Goal: Task Accomplishment & Management: Manage account settings

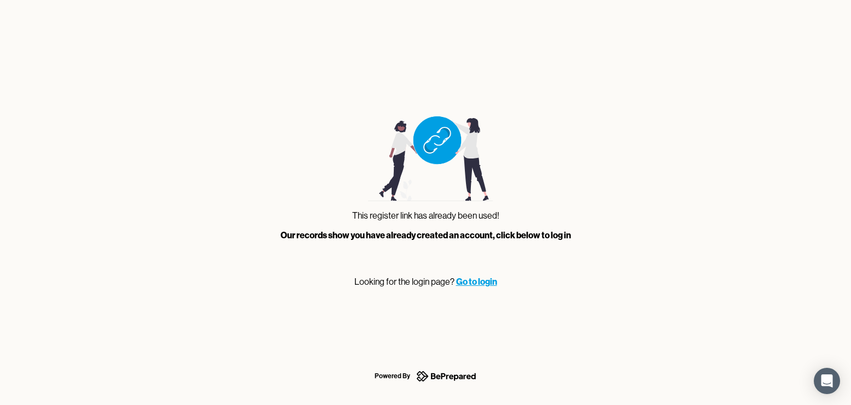
click at [478, 283] on link "Go to login" at bounding box center [476, 281] width 41 height 11
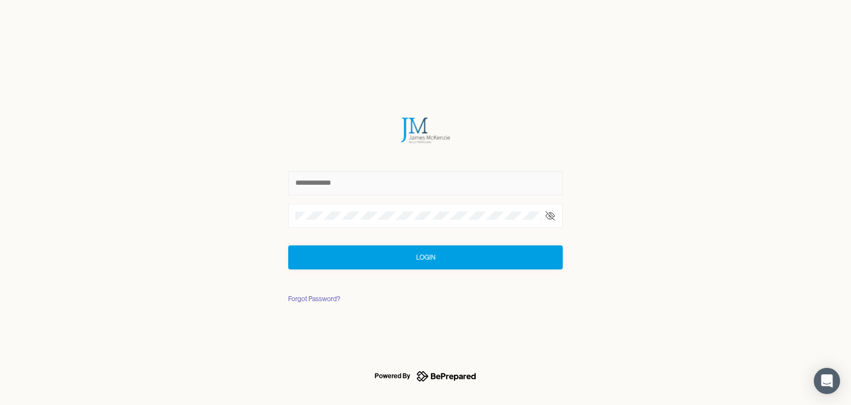
click at [374, 183] on input "text" at bounding box center [425, 183] width 275 height 24
type input "**********"
click at [331, 298] on div "Forgot Password?" at bounding box center [314, 299] width 52 height 11
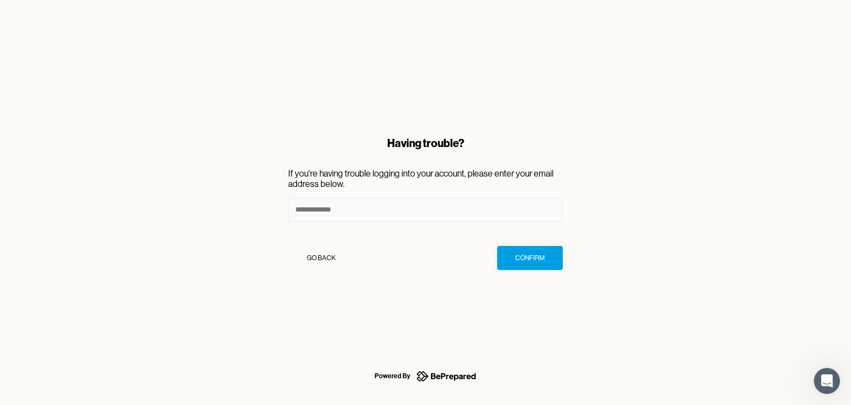
click at [352, 214] on input at bounding box center [425, 210] width 275 height 24
type input "**********"
click at [526, 260] on div "Confirm" at bounding box center [530, 258] width 30 height 11
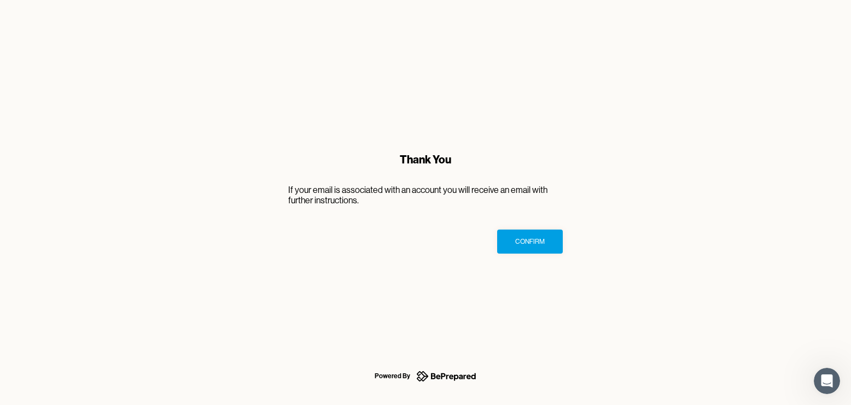
click at [527, 237] on div "Confirm" at bounding box center [530, 241] width 30 height 11
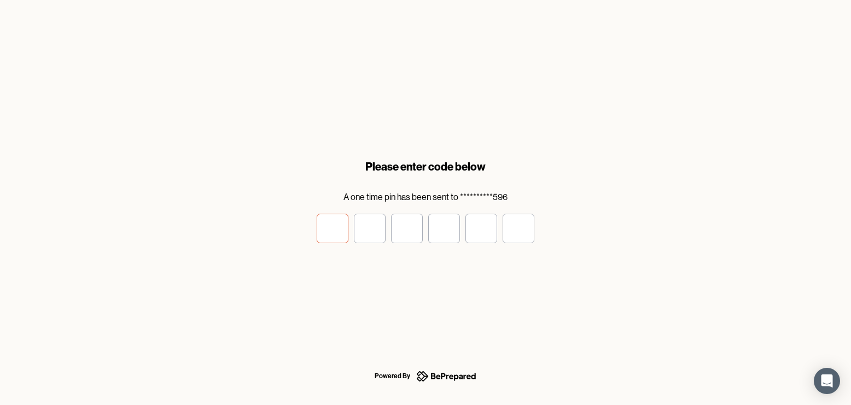
type input "*"
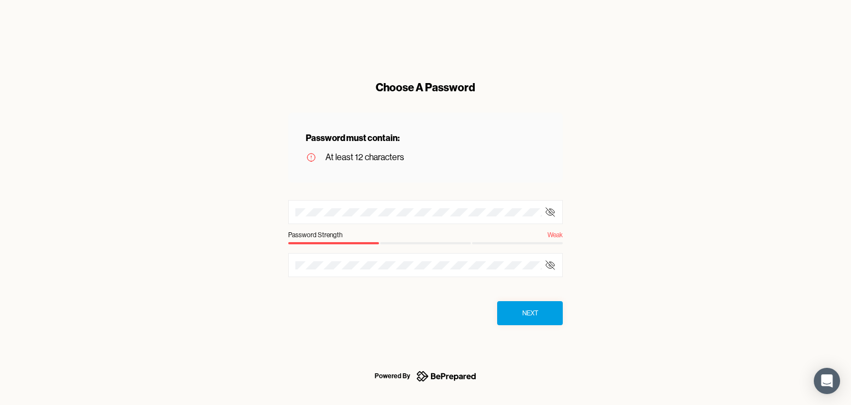
click at [275, 211] on div "Choose A Password Password must contain: At least 12 characters Password Streng…" at bounding box center [426, 202] width 310 height 281
click at [555, 211] on icon at bounding box center [550, 212] width 11 height 11
click at [269, 212] on div "Choose A Password Password must contain: At least 12 characters Password Streng…" at bounding box center [425, 202] width 851 height 405
click at [322, 259] on div at bounding box center [425, 265] width 275 height 24
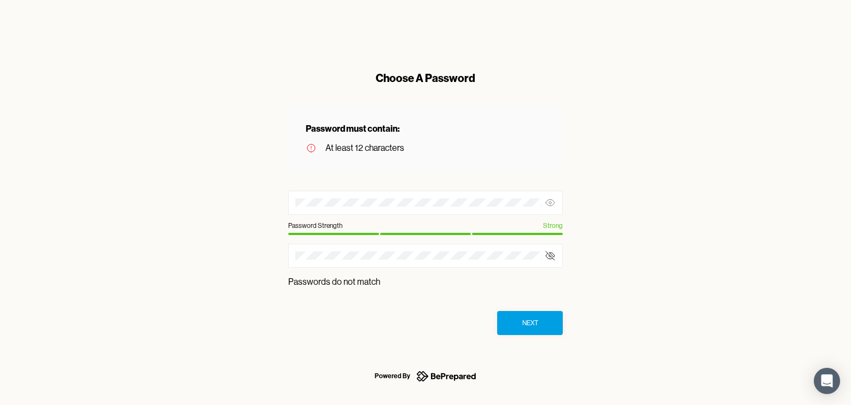
click at [617, 302] on div "Choose A Password Password must contain: At least 12 characters Password Streng…" at bounding box center [425, 202] width 851 height 405
click at [256, 254] on div "Choose A Password Password must contain: At least 12 characters Password Streng…" at bounding box center [425, 202] width 851 height 405
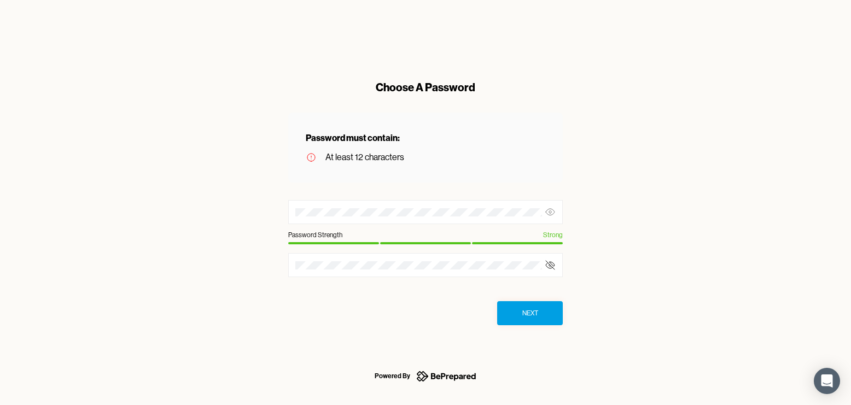
click at [616, 283] on div "Choose A Password Password must contain: At least 12 characters Password Streng…" at bounding box center [425, 202] width 851 height 405
click at [527, 314] on div "Next" at bounding box center [530, 313] width 16 height 11
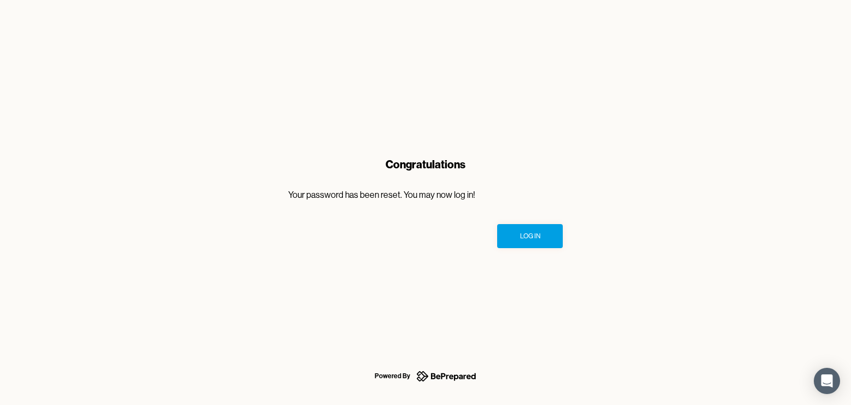
click at [551, 234] on button "Log In" at bounding box center [530, 236] width 66 height 24
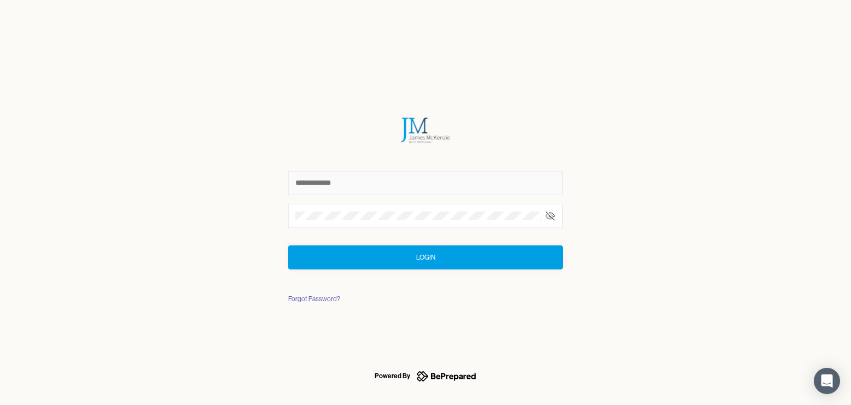
click at [398, 183] on input "text" at bounding box center [425, 183] width 275 height 24
type input "**********"
click at [408, 256] on button "Login" at bounding box center [425, 258] width 275 height 24
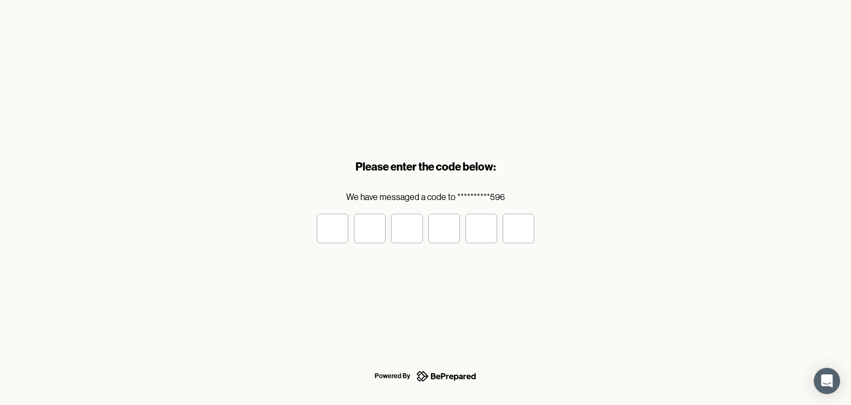
type input "*"
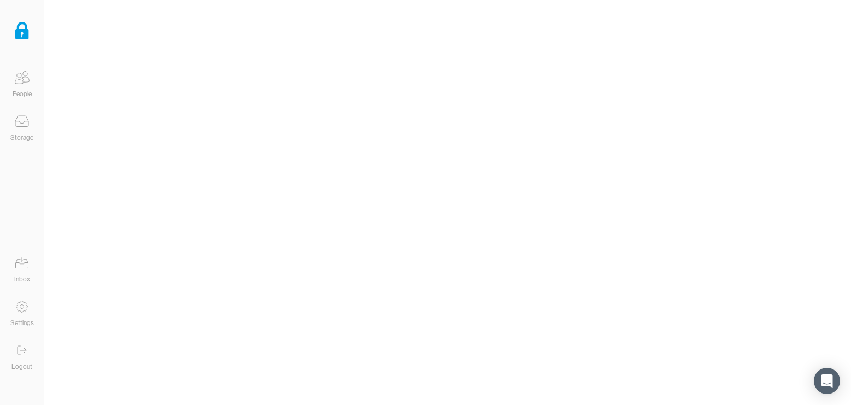
click at [27, 80] on icon at bounding box center [22, 78] width 22 height 22
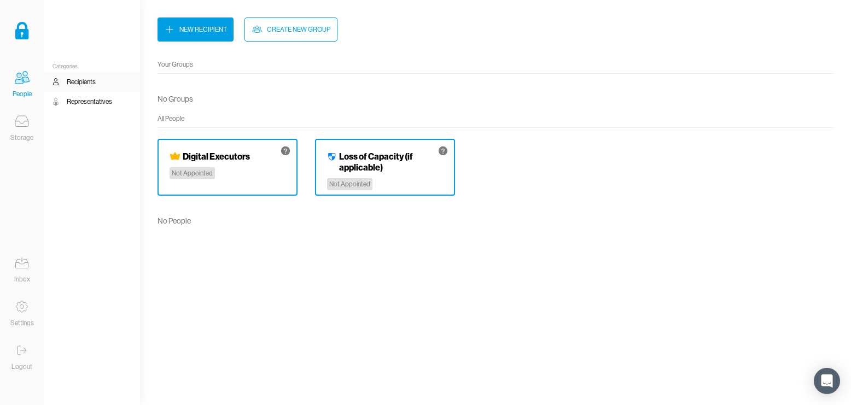
click at [25, 123] on icon at bounding box center [22, 121] width 22 height 22
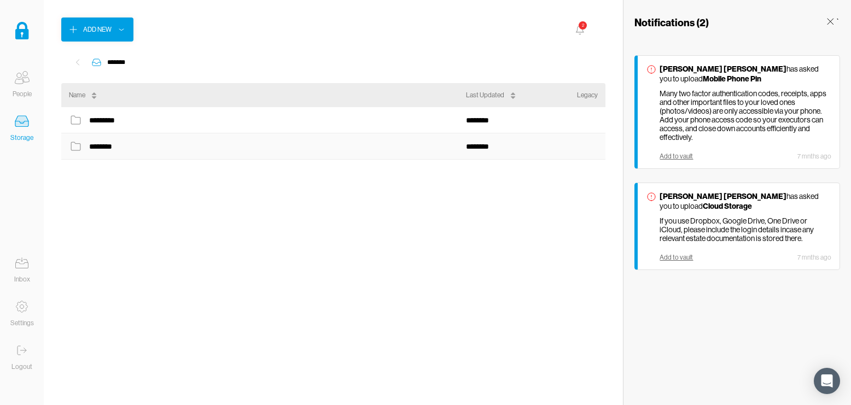
click at [116, 143] on div "********" at bounding box center [267, 146] width 397 height 14
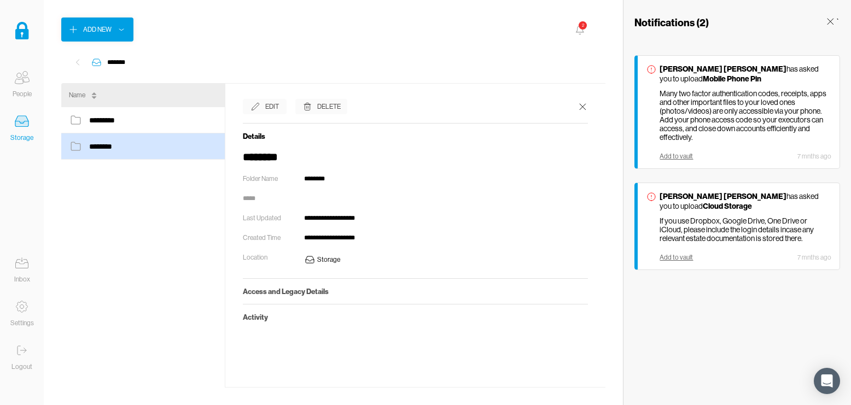
click at [314, 292] on h5 "Access and Legacy Details" at bounding box center [416, 291] width 346 height 9
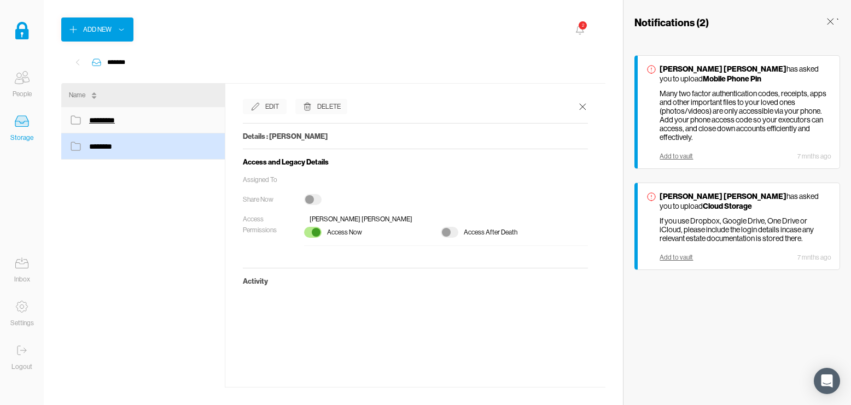
click at [123, 123] on div "*********" at bounding box center [107, 120] width 36 height 14
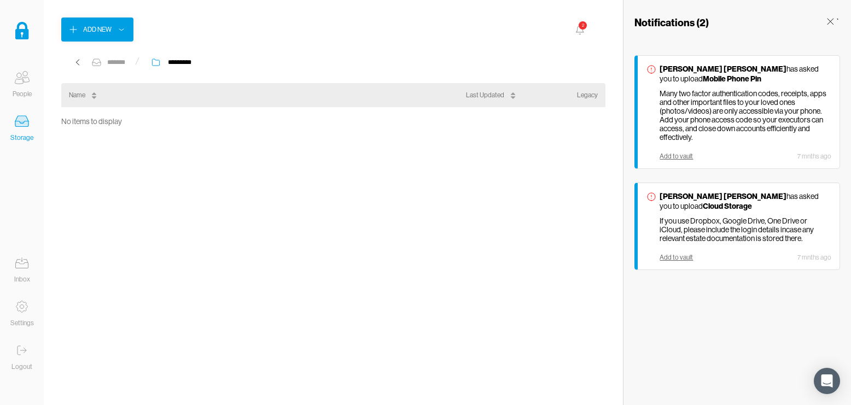
click at [80, 63] on icon at bounding box center [77, 62] width 11 height 11
click at [25, 307] on icon at bounding box center [22, 307] width 22 height 22
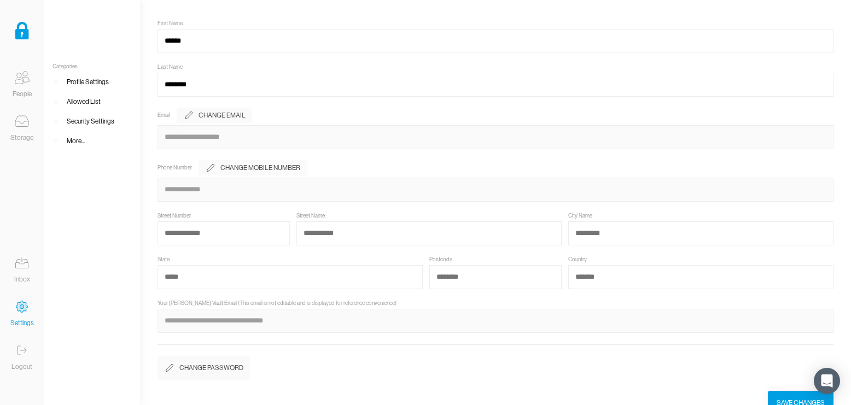
scroll to position [49, 0]
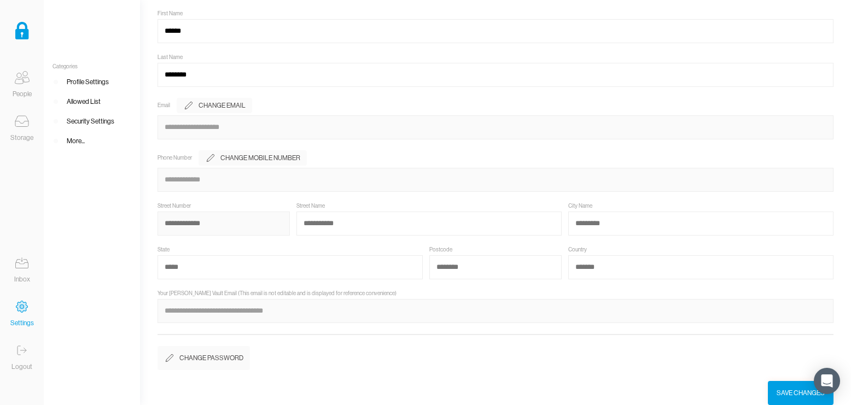
click at [205, 224] on input at bounding box center [224, 224] width 132 height 24
type input "**********"
type input "******"
type input "**"
type input "*******"
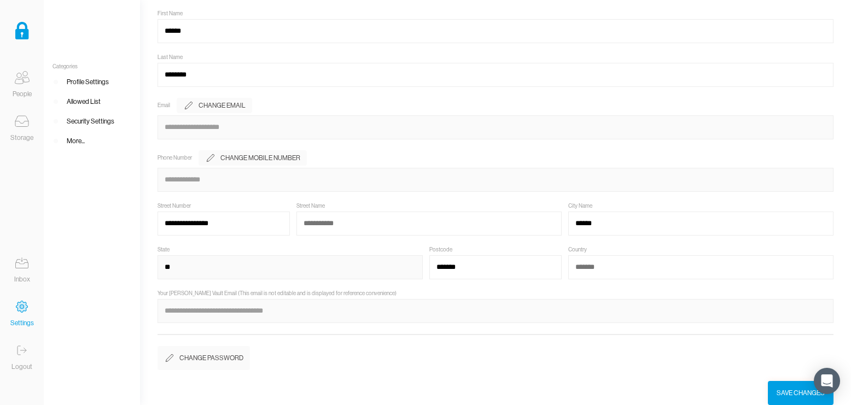
click at [201, 270] on input "**" at bounding box center [290, 267] width 265 height 24
type input "*"
click at [593, 272] on input at bounding box center [700, 267] width 265 height 24
type input "*"
type input "**********"
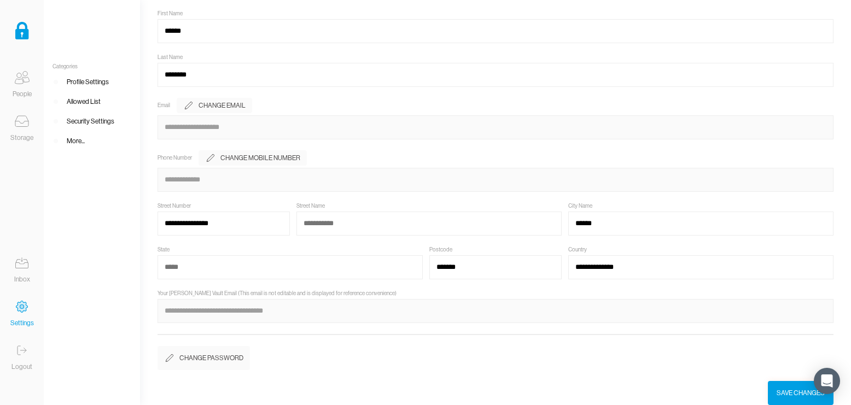
click at [790, 390] on div "Save Changes" at bounding box center [801, 393] width 48 height 11
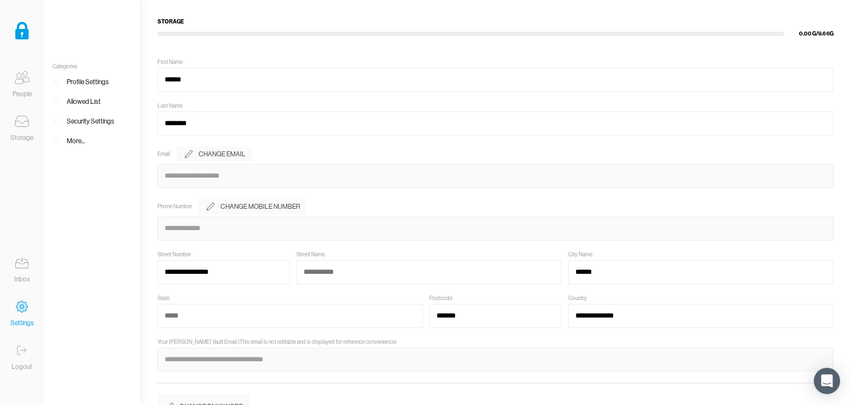
click at [92, 82] on div "Profile Settings" at bounding box center [88, 82] width 42 height 11
click at [95, 101] on div "Allowed List" at bounding box center [84, 101] width 34 height 11
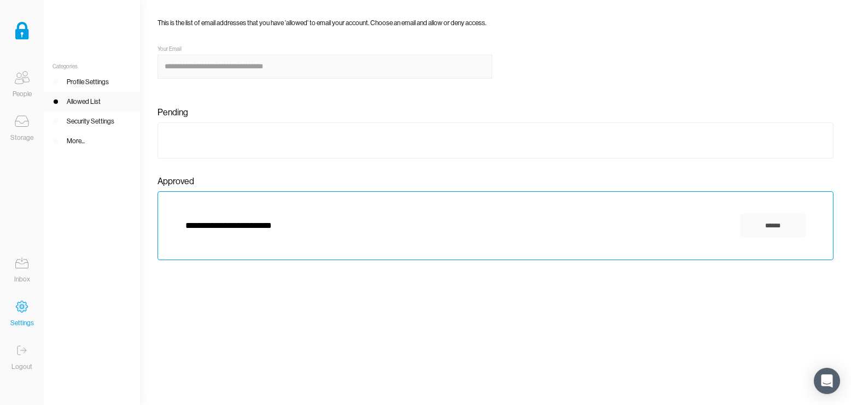
click at [95, 119] on div "Security Settings" at bounding box center [91, 121] width 48 height 11
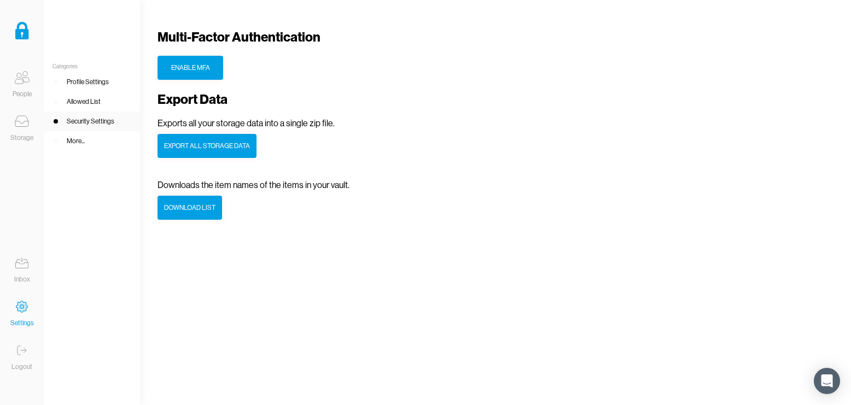
click at [84, 140] on div "More..." at bounding box center [76, 141] width 18 height 11
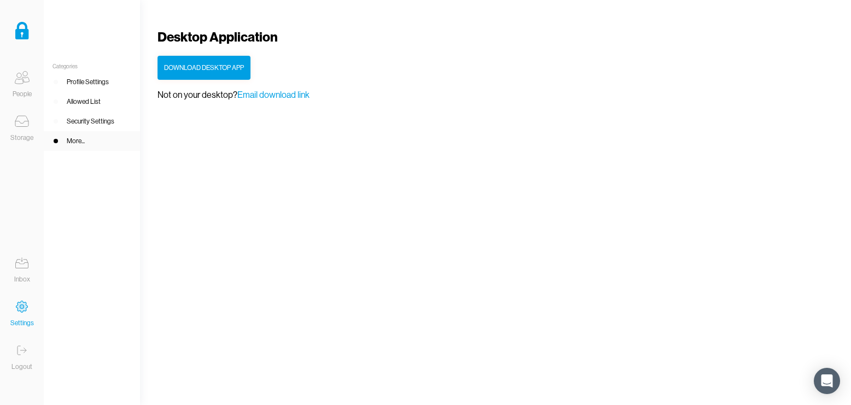
click at [28, 266] on icon at bounding box center [22, 263] width 22 height 22
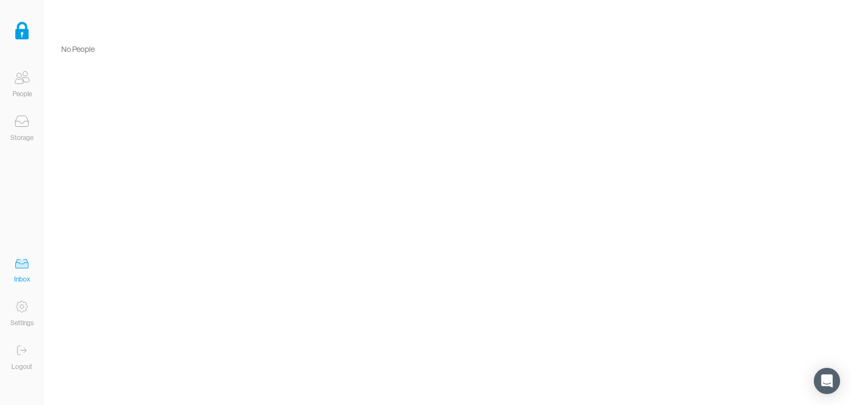
click at [28, 78] on icon at bounding box center [22, 78] width 22 height 22
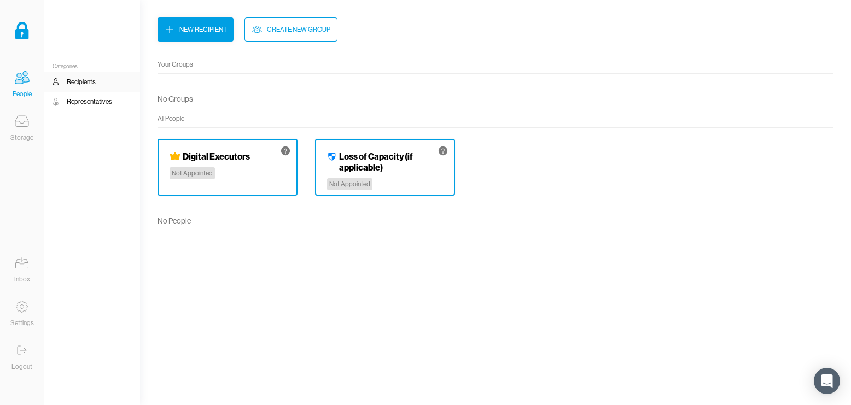
click at [383, 159] on h4 "Loss of Capacity (if applicable)" at bounding box center [391, 162] width 104 height 22
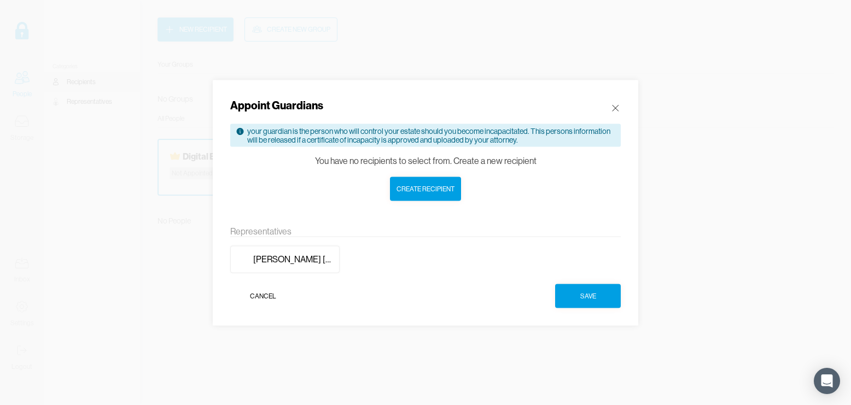
click at [615, 107] on icon at bounding box center [615, 107] width 11 height 11
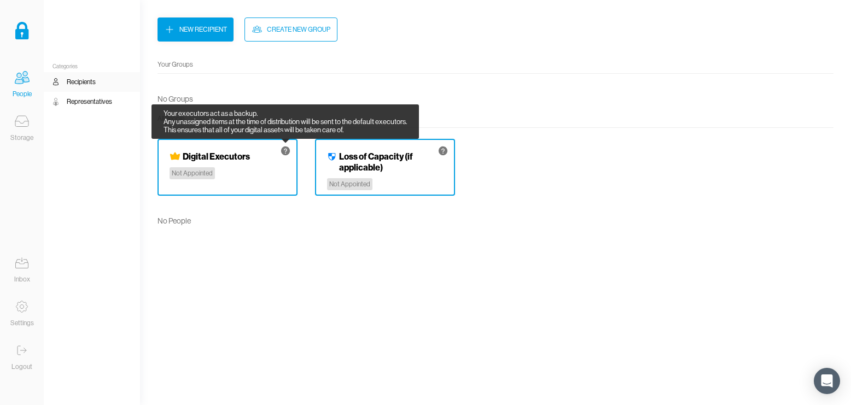
click at [284, 150] on icon at bounding box center [285, 150] width 11 height 11
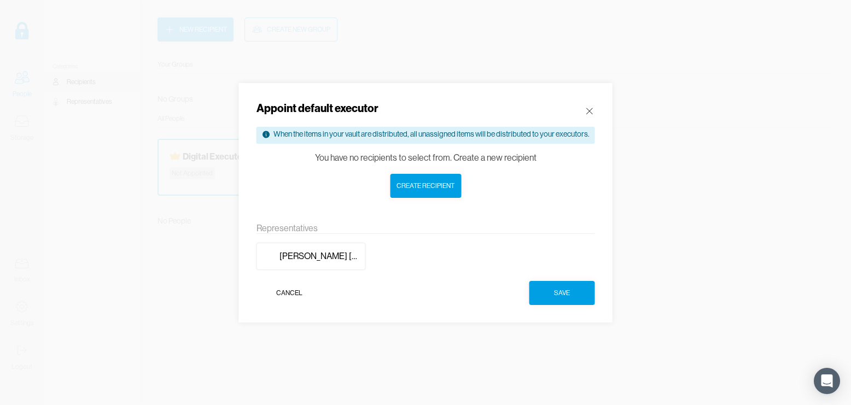
click at [588, 112] on icon at bounding box center [589, 111] width 11 height 11
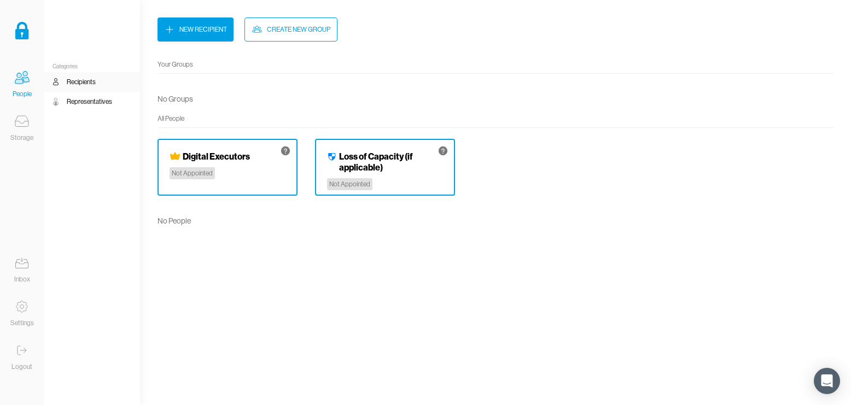
click at [209, 171] on div "Not Appointed" at bounding box center [192, 173] width 45 height 12
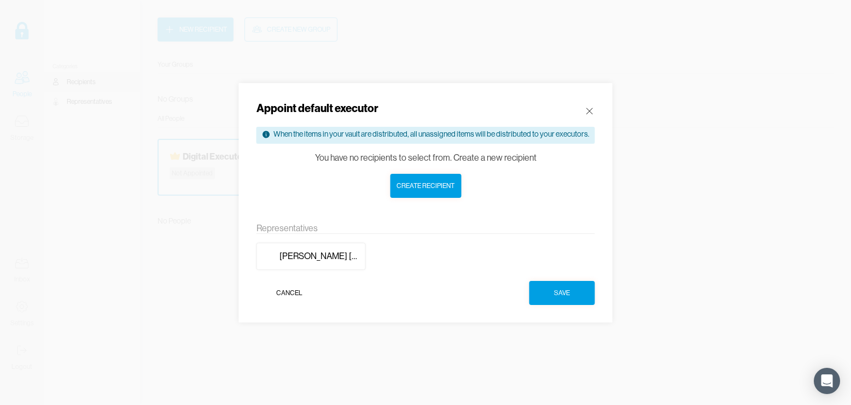
click at [588, 110] on icon at bounding box center [589, 111] width 11 height 11
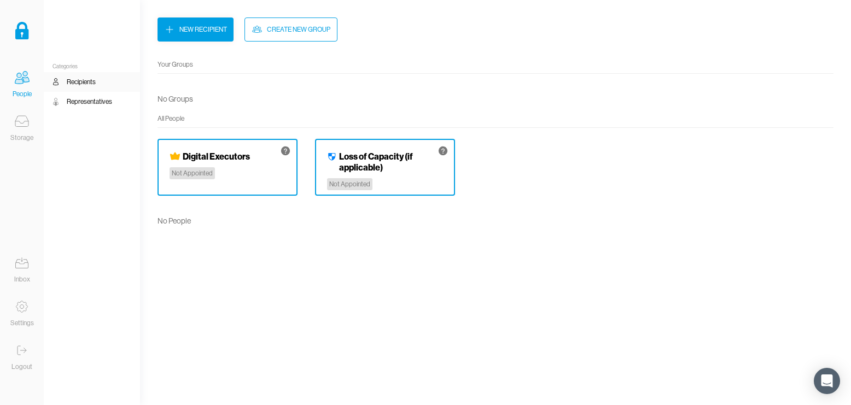
click at [207, 32] on div "New Recipient" at bounding box center [203, 29] width 48 height 11
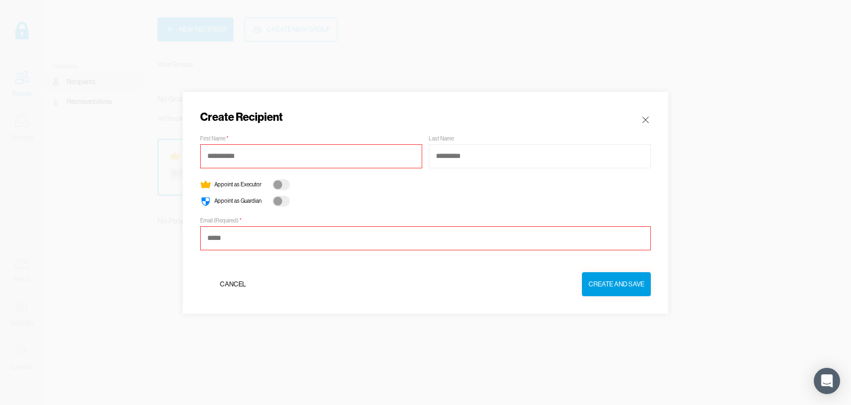
click at [650, 118] on icon at bounding box center [645, 119] width 11 height 11
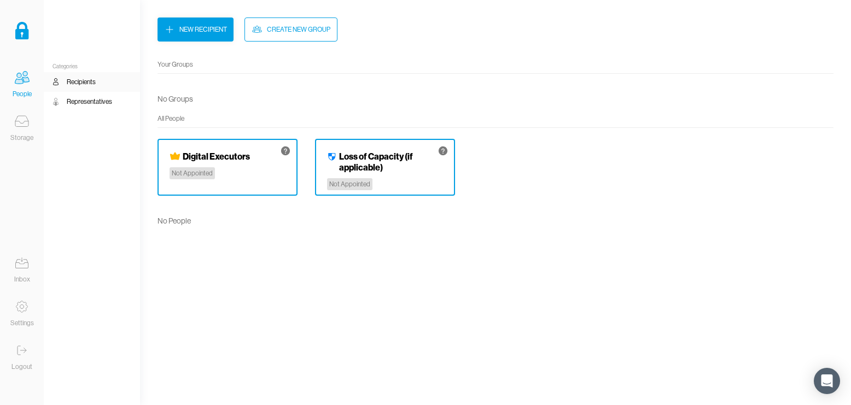
click at [305, 34] on div "Create New Group" at bounding box center [298, 29] width 63 height 11
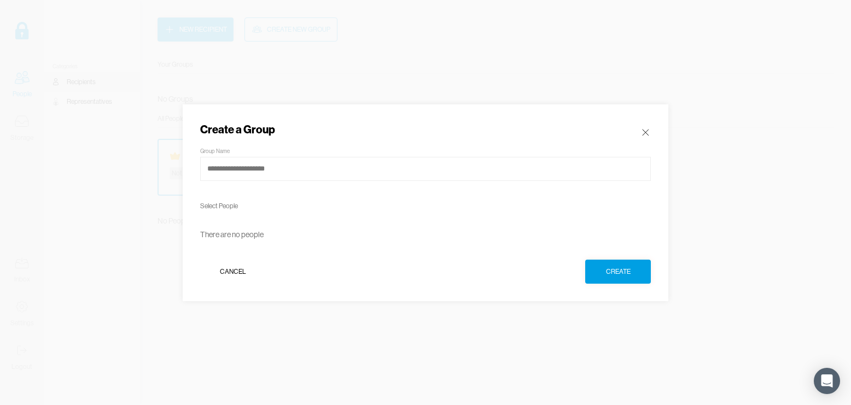
click at [643, 132] on icon at bounding box center [645, 132] width 11 height 11
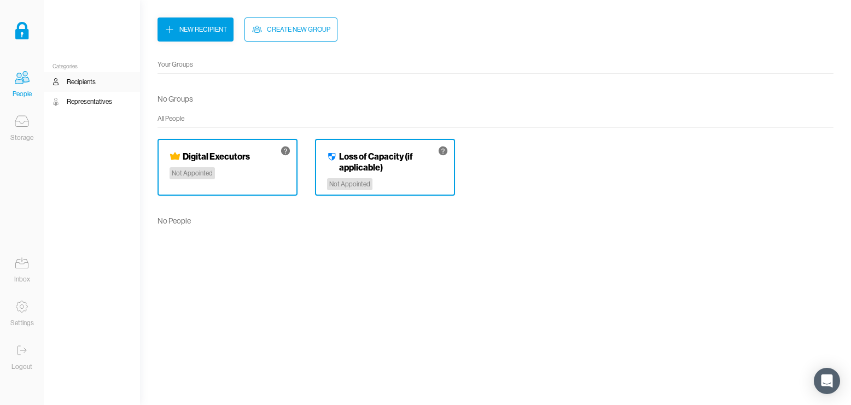
click at [276, 154] on div "Your executors act as a backup. Any unassigned items at the time of distributio…" at bounding box center [228, 167] width 140 height 57
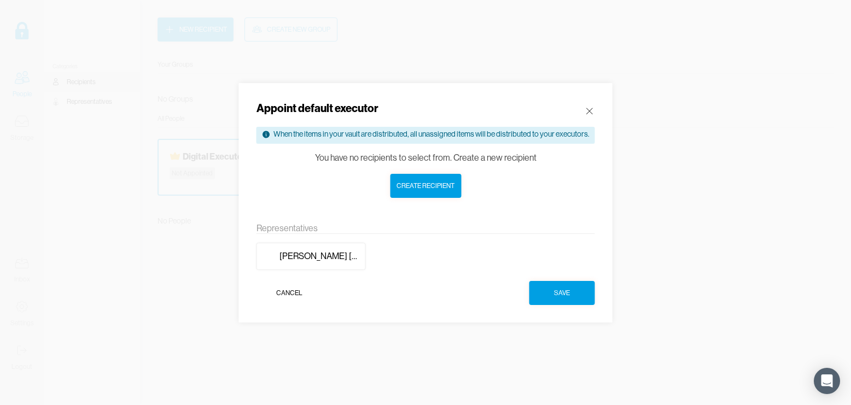
click at [413, 191] on button "Create recipient" at bounding box center [425, 186] width 71 height 24
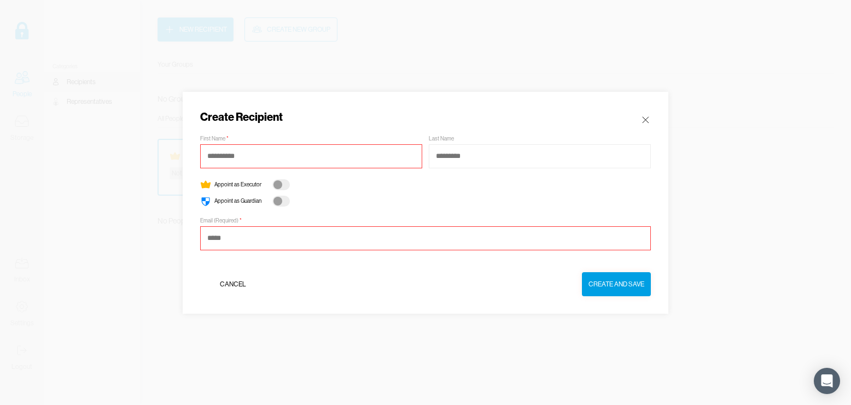
click at [645, 118] on icon at bounding box center [645, 119] width 11 height 11
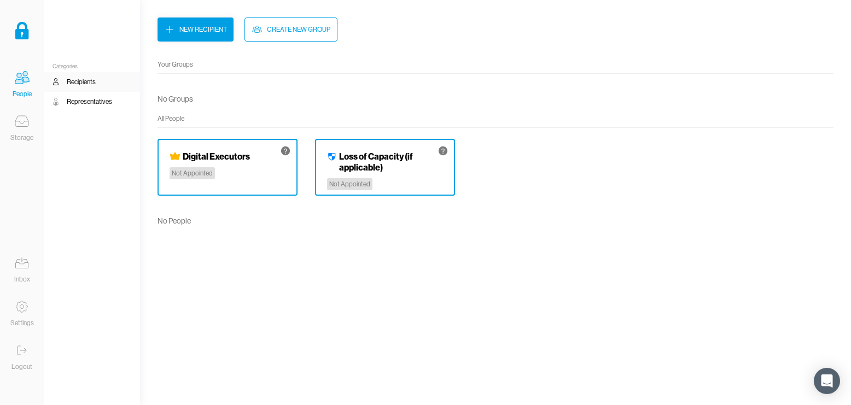
click at [51, 184] on div "Categories Recipients Representatives" at bounding box center [92, 202] width 96 height 405
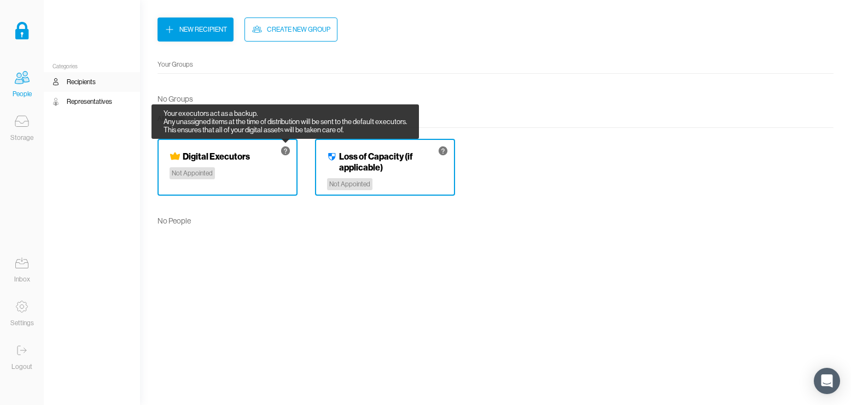
click at [282, 153] on icon at bounding box center [285, 151] width 9 height 9
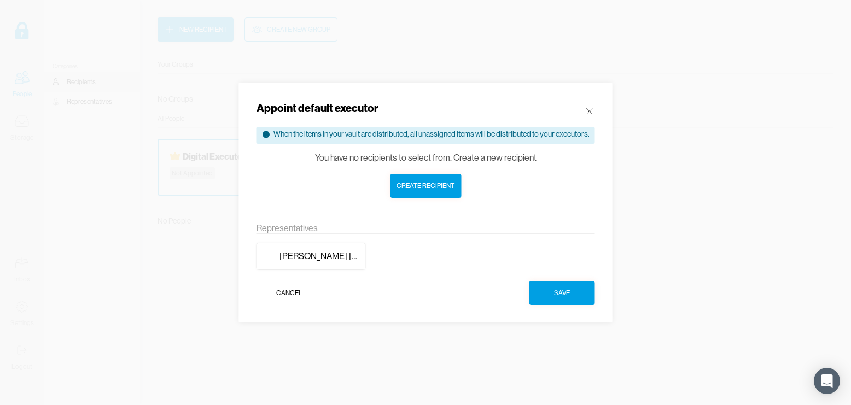
click at [591, 114] on icon at bounding box center [589, 111] width 11 height 11
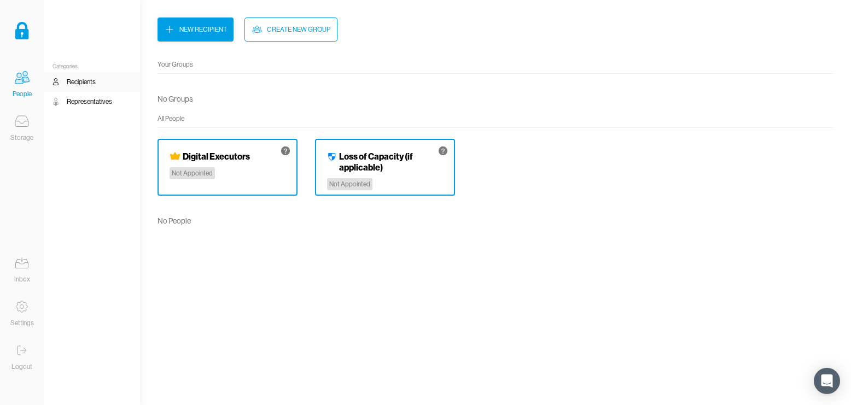
click at [95, 96] on div "Representatives" at bounding box center [89, 101] width 45 height 11
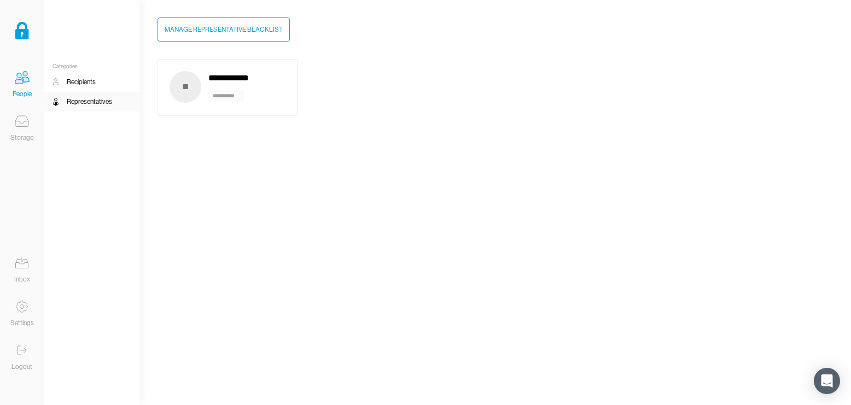
click at [97, 79] on div "Recipients" at bounding box center [92, 82] width 96 height 20
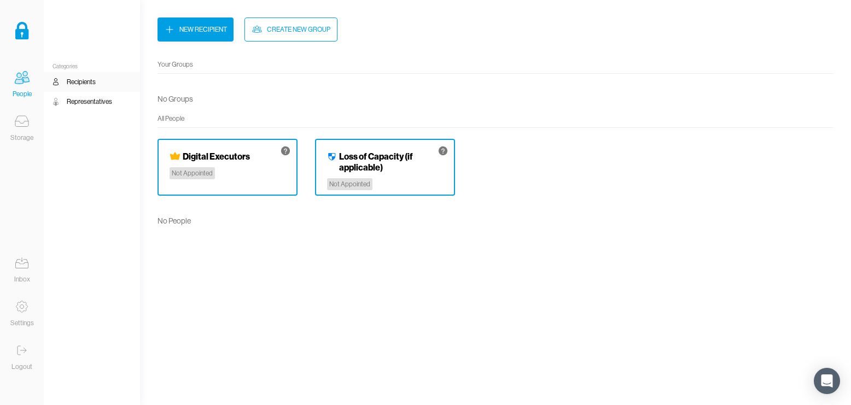
click at [252, 164] on div "Digital Executors Not Appointed" at bounding box center [228, 167] width 140 height 57
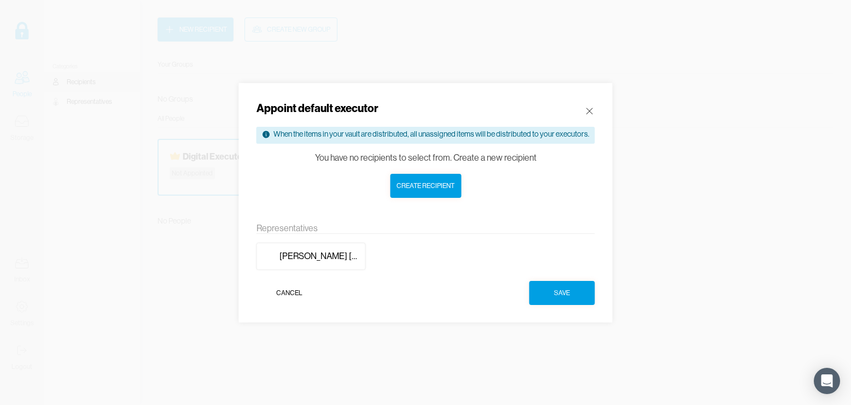
click at [451, 186] on div "Create recipient" at bounding box center [425, 185] width 58 height 11
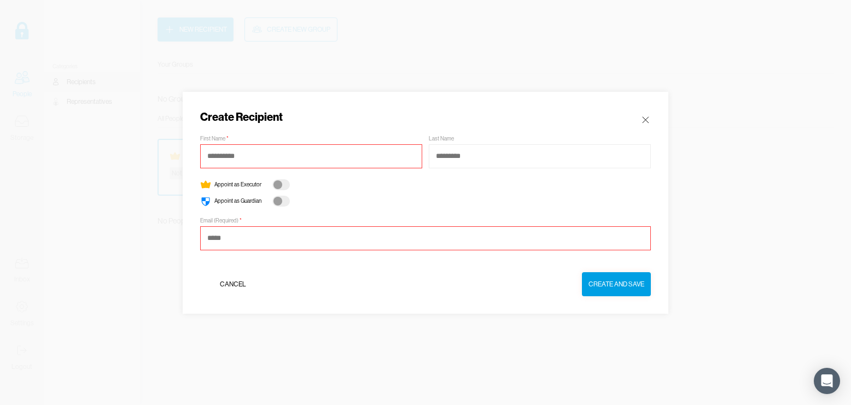
click at [286, 185] on div at bounding box center [281, 184] width 18 height 11
click at [286, 185] on div at bounding box center [284, 184] width 9 height 9
click at [646, 118] on icon at bounding box center [645, 119] width 11 height 11
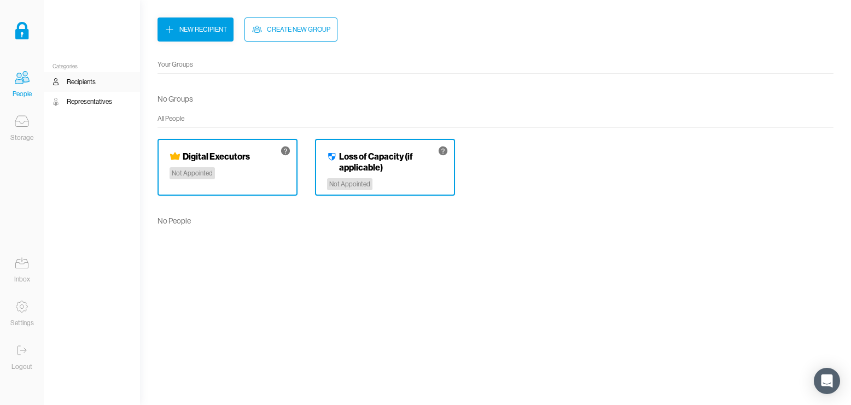
click at [26, 40] on div "People Storage" at bounding box center [22, 85] width 44 height 127
click at [24, 34] on img at bounding box center [22, 31] width 14 height 18
click at [21, 119] on icon at bounding box center [22, 121] width 22 height 22
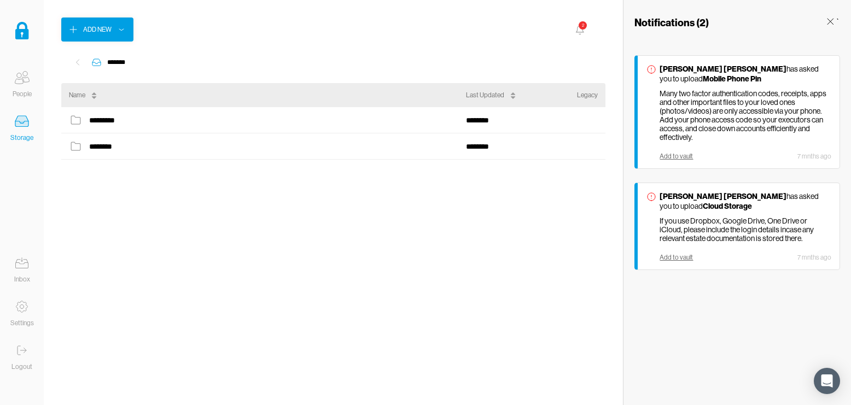
click at [650, 194] on icon at bounding box center [651, 196] width 11 height 11
click at [21, 265] on icon at bounding box center [22, 263] width 22 height 22
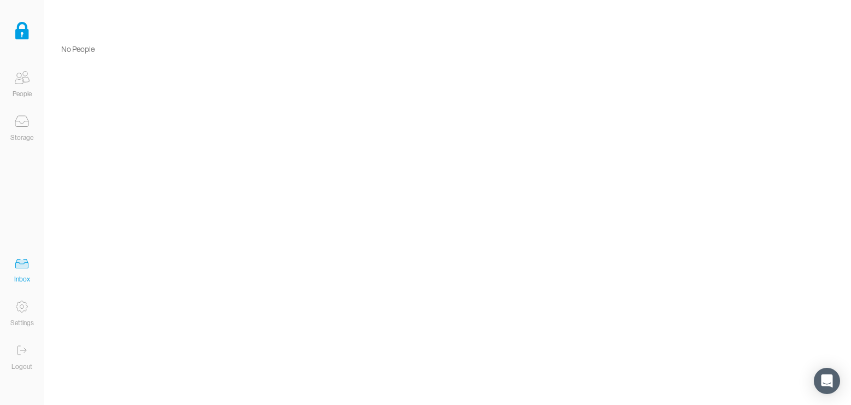
click at [23, 306] on icon at bounding box center [22, 307] width 4 height 4
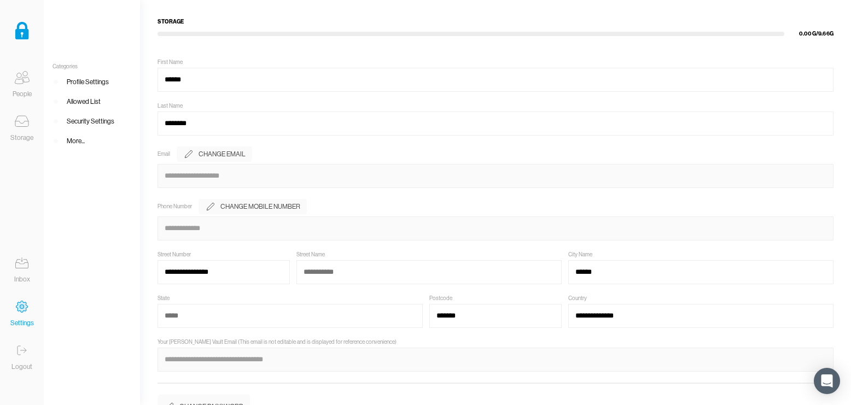
click at [27, 266] on icon at bounding box center [22, 263] width 22 height 22
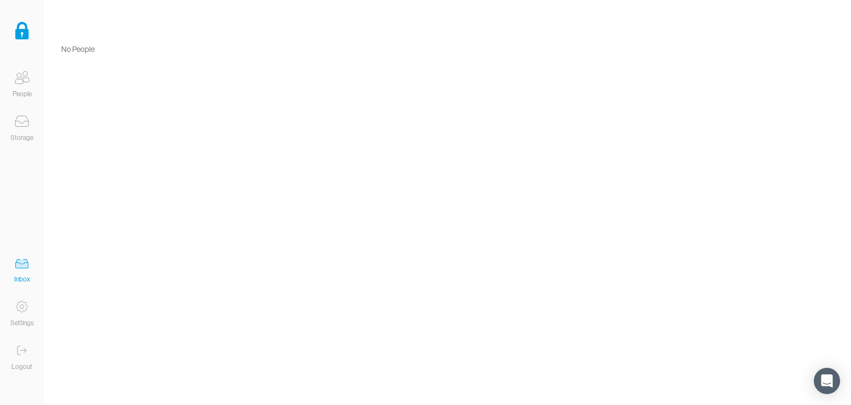
click at [30, 130] on icon at bounding box center [22, 121] width 22 height 22
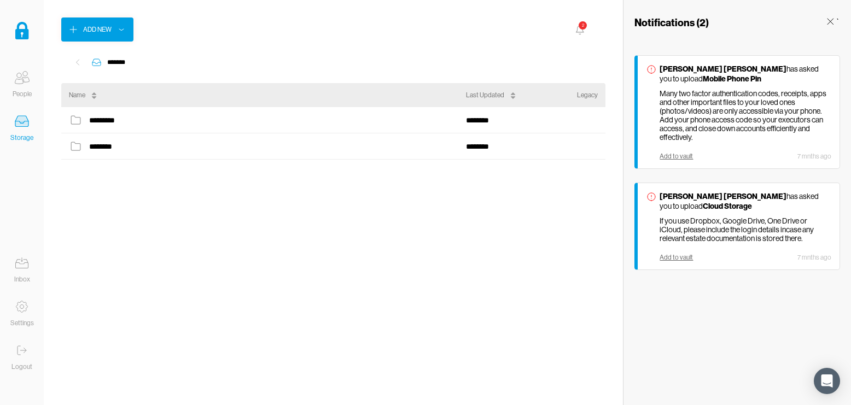
click at [578, 25] on icon at bounding box center [580, 30] width 12 height 12
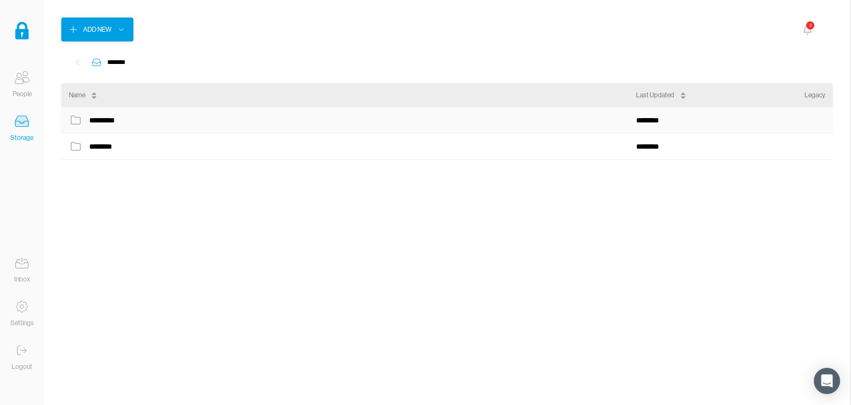
click at [655, 120] on div "********" at bounding box center [651, 120] width 30 height 14
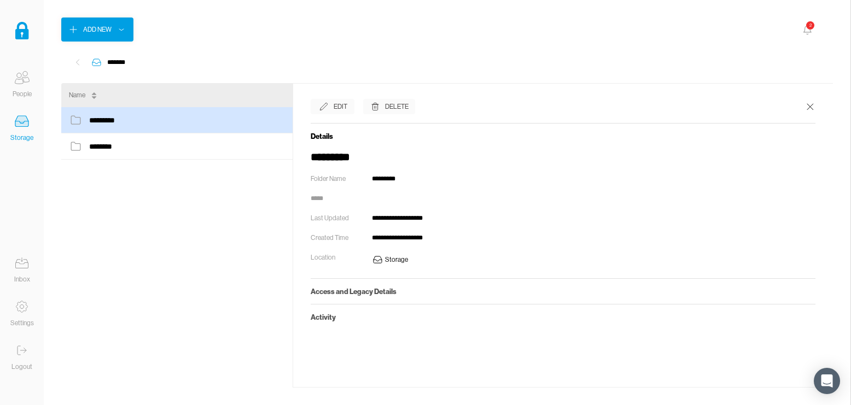
click at [396, 291] on h5 "Access and Legacy Details" at bounding box center [563, 291] width 505 height 9
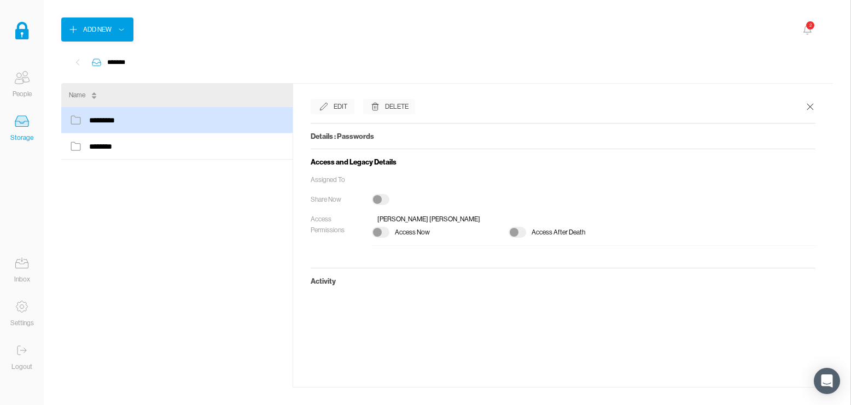
click at [331, 282] on h5 "Activity" at bounding box center [563, 281] width 505 height 9
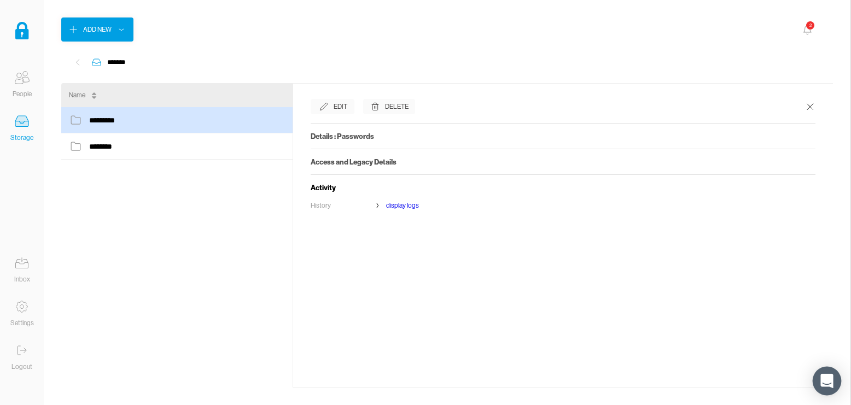
click at [831, 378] on icon "Open Intercom Messenger" at bounding box center [826, 381] width 13 height 14
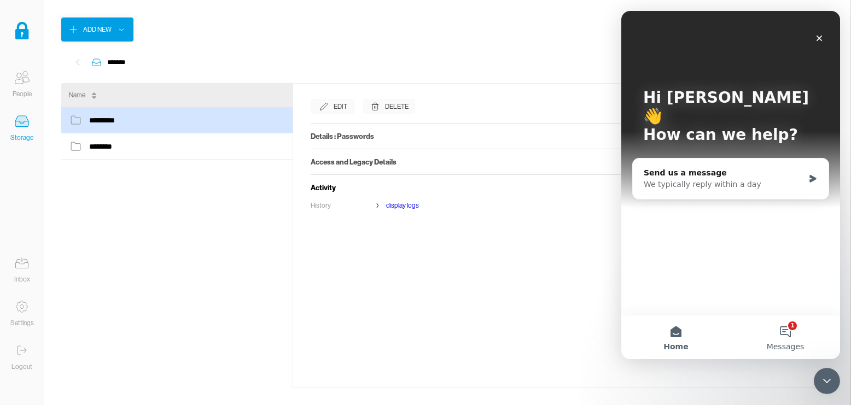
click at [789, 330] on button "1 Messages" at bounding box center [785, 338] width 109 height 44
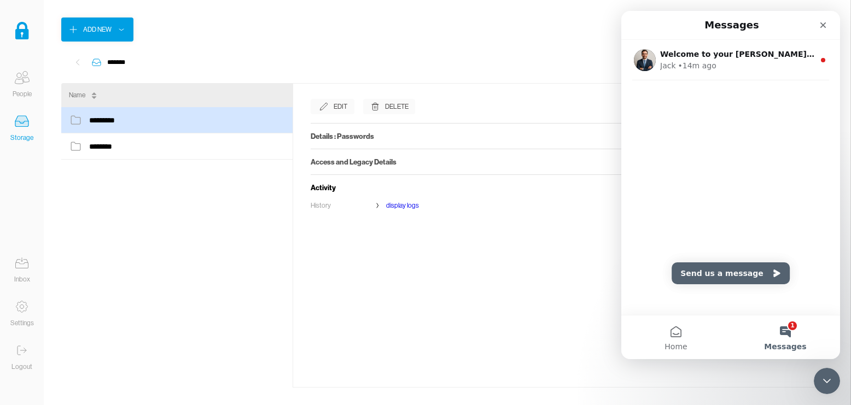
click at [788, 328] on button "1 Messages" at bounding box center [785, 338] width 109 height 44
click at [725, 271] on button "Send us a message" at bounding box center [731, 274] width 118 height 22
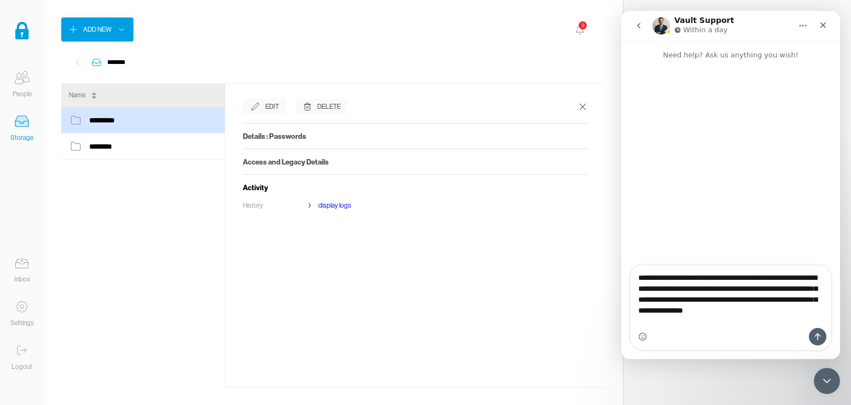
type textarea "**********"
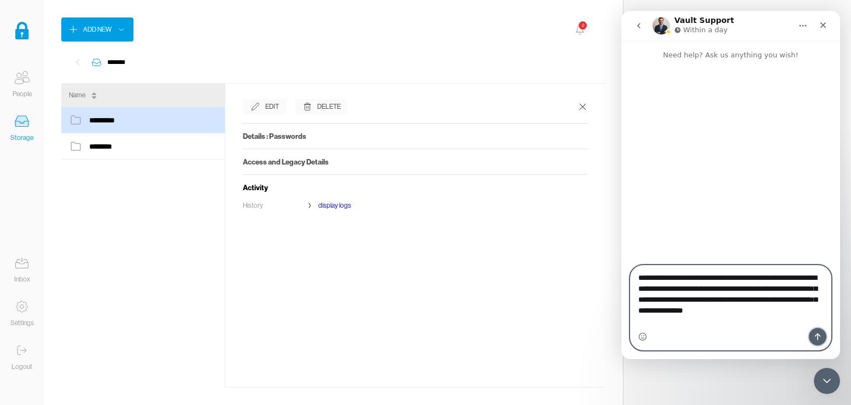
click at [818, 335] on icon "Send a message…" at bounding box center [817, 337] width 9 height 9
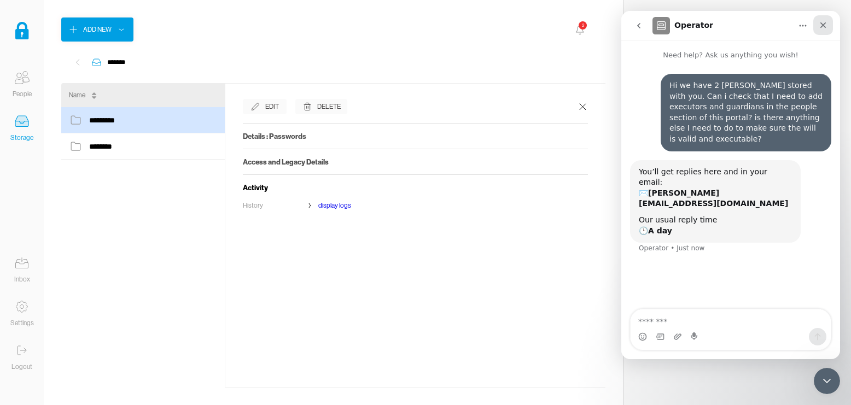
click at [825, 24] on icon "Close" at bounding box center [823, 25] width 6 height 6
